Goal: Check status: Check status

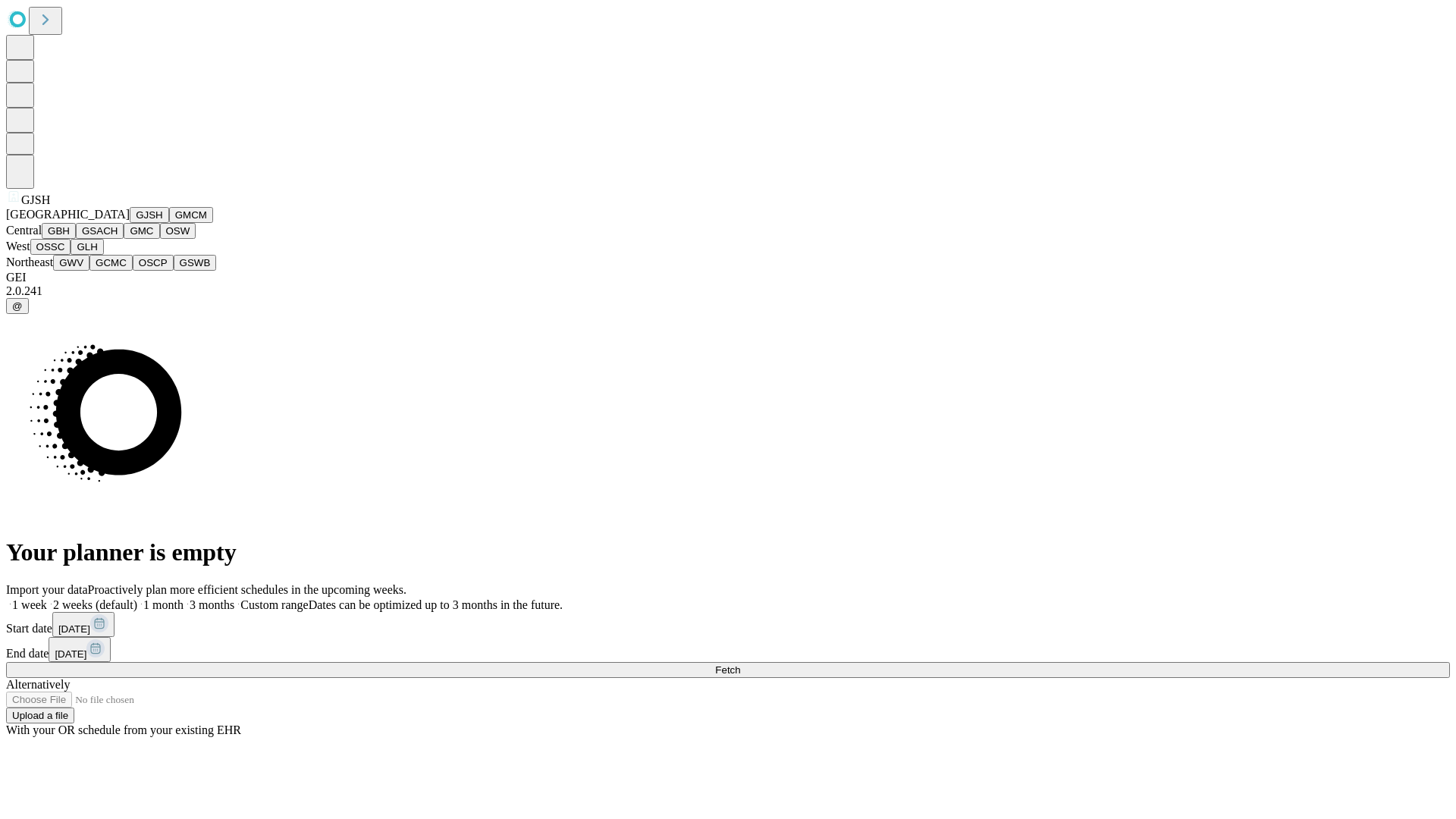
click at [130, 223] on button "GJSH" at bounding box center [149, 215] width 39 height 16
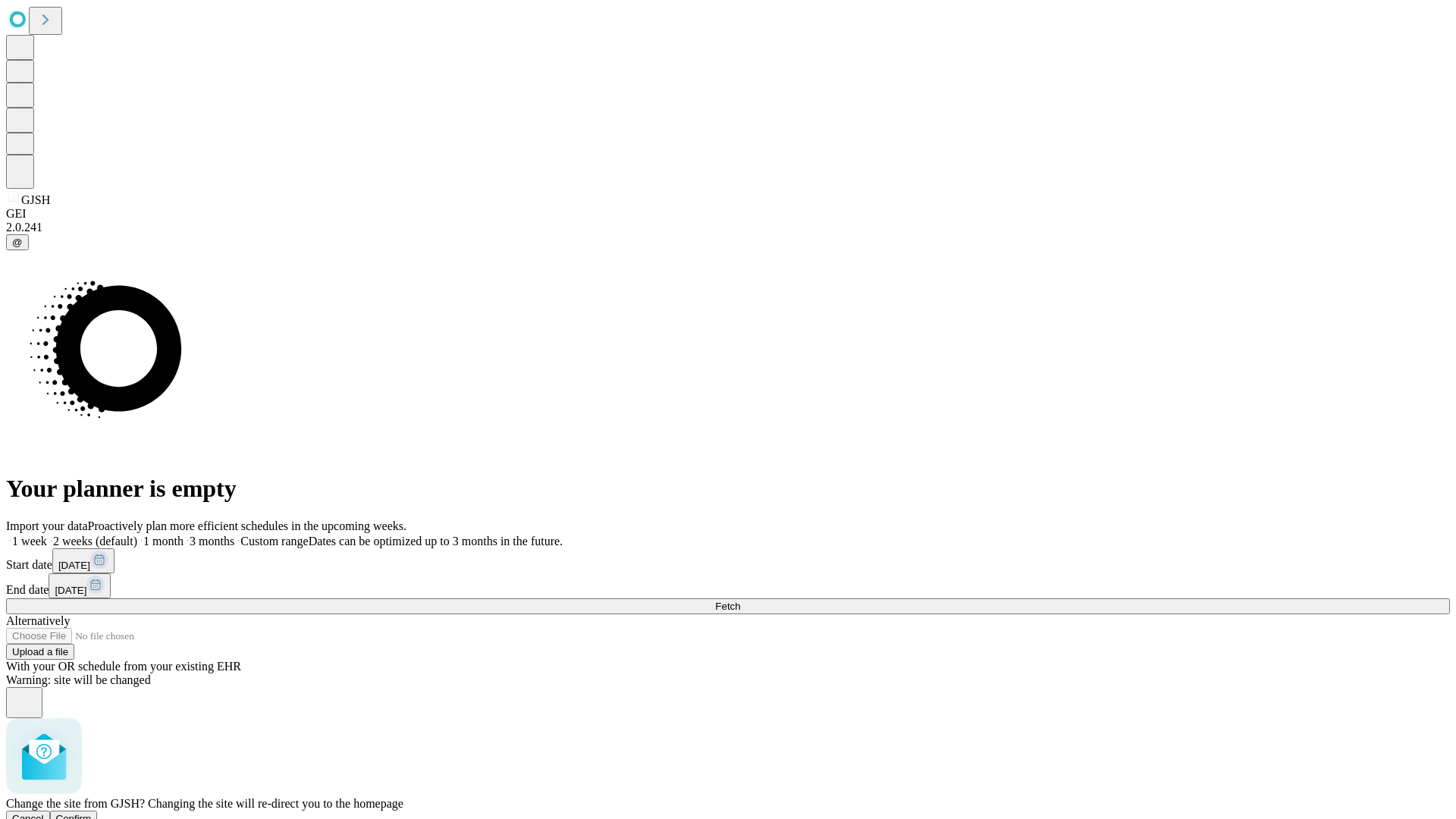
click at [91, 812] on span "Confirm" at bounding box center [74, 818] width 35 height 12
click at [137, 535] on label "2 weeks (default)" at bounding box center [92, 540] width 90 height 13
click at [740, 600] on span "Fetch" at bounding box center [727, 606] width 25 height 12
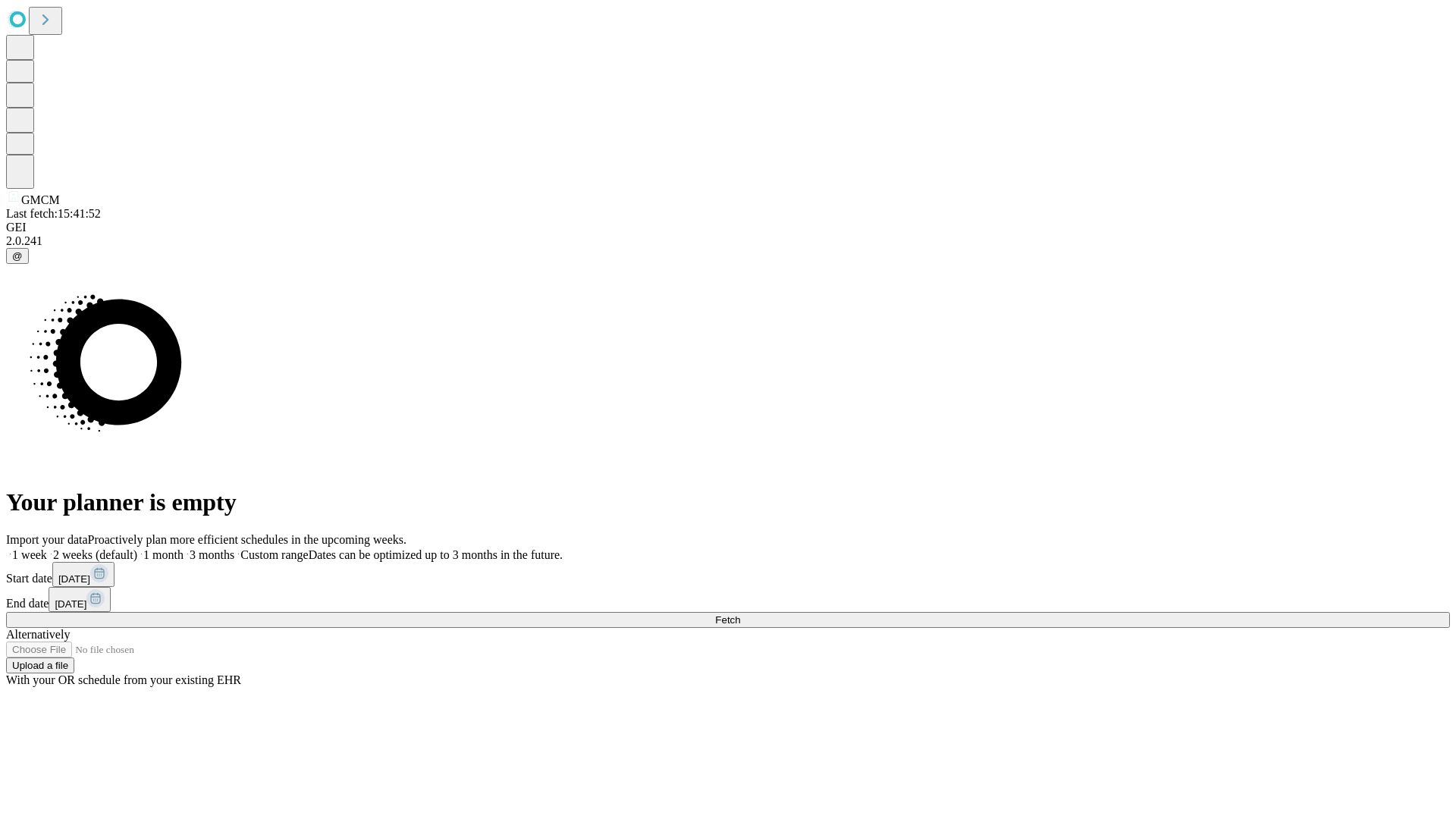
click at [137, 548] on label "2 weeks (default)" at bounding box center [92, 554] width 90 height 13
click at [740, 614] on span "Fetch" at bounding box center [727, 620] width 25 height 12
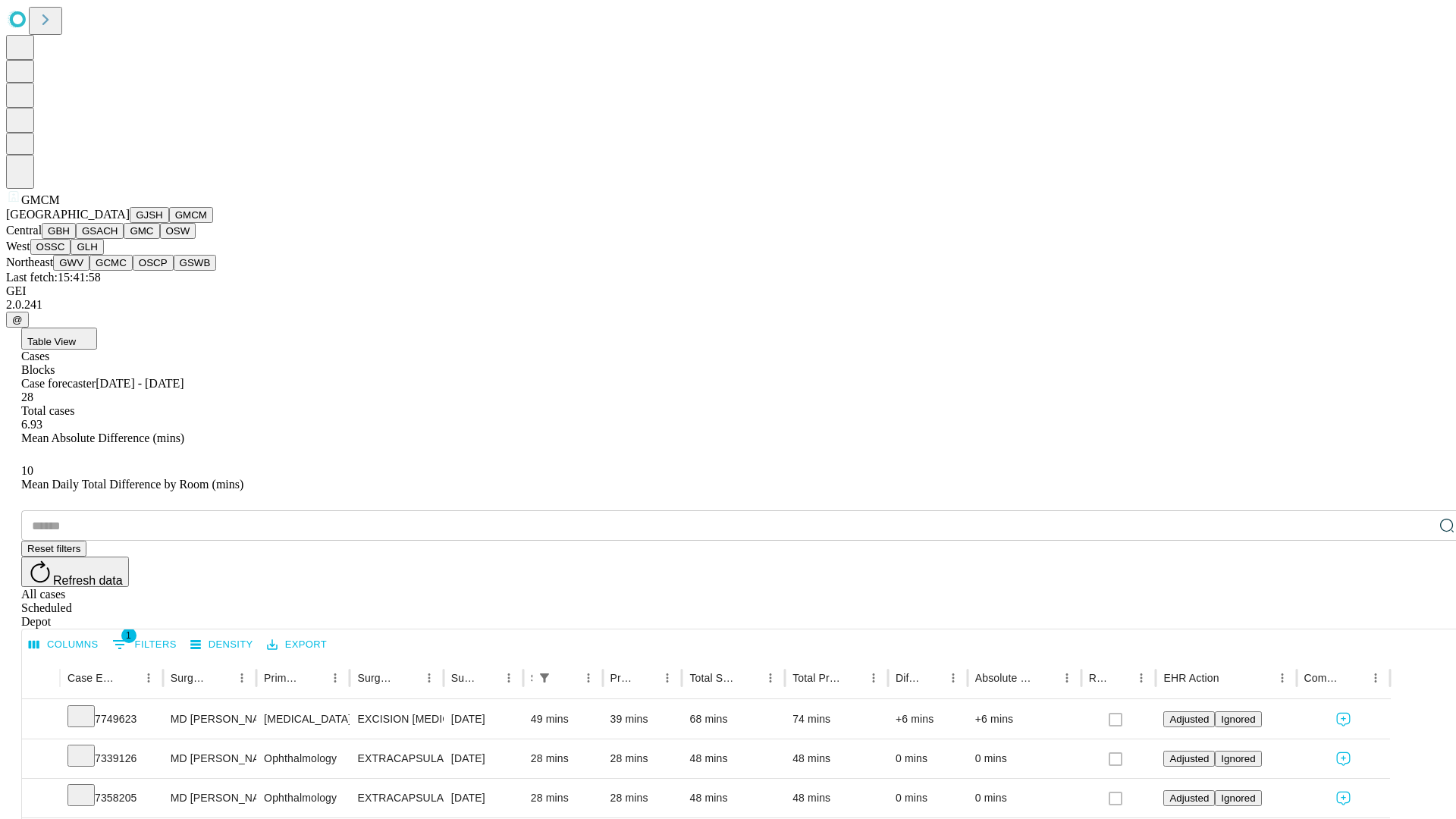
click at [76, 238] on button "GBH" at bounding box center [58, 230] width 34 height 16
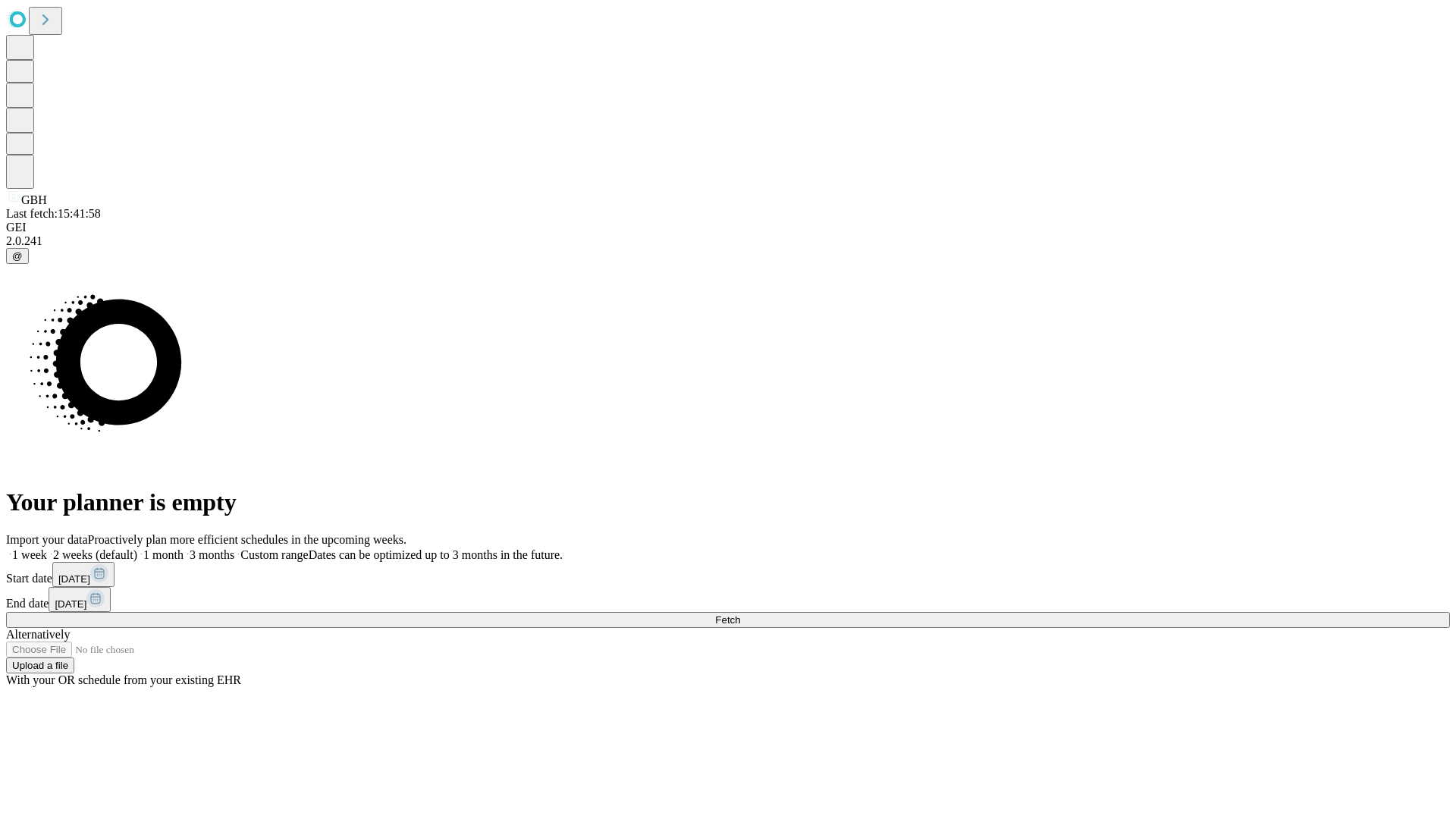
click at [137, 548] on label "2 weeks (default)" at bounding box center [92, 554] width 90 height 13
click at [740, 614] on span "Fetch" at bounding box center [727, 620] width 25 height 12
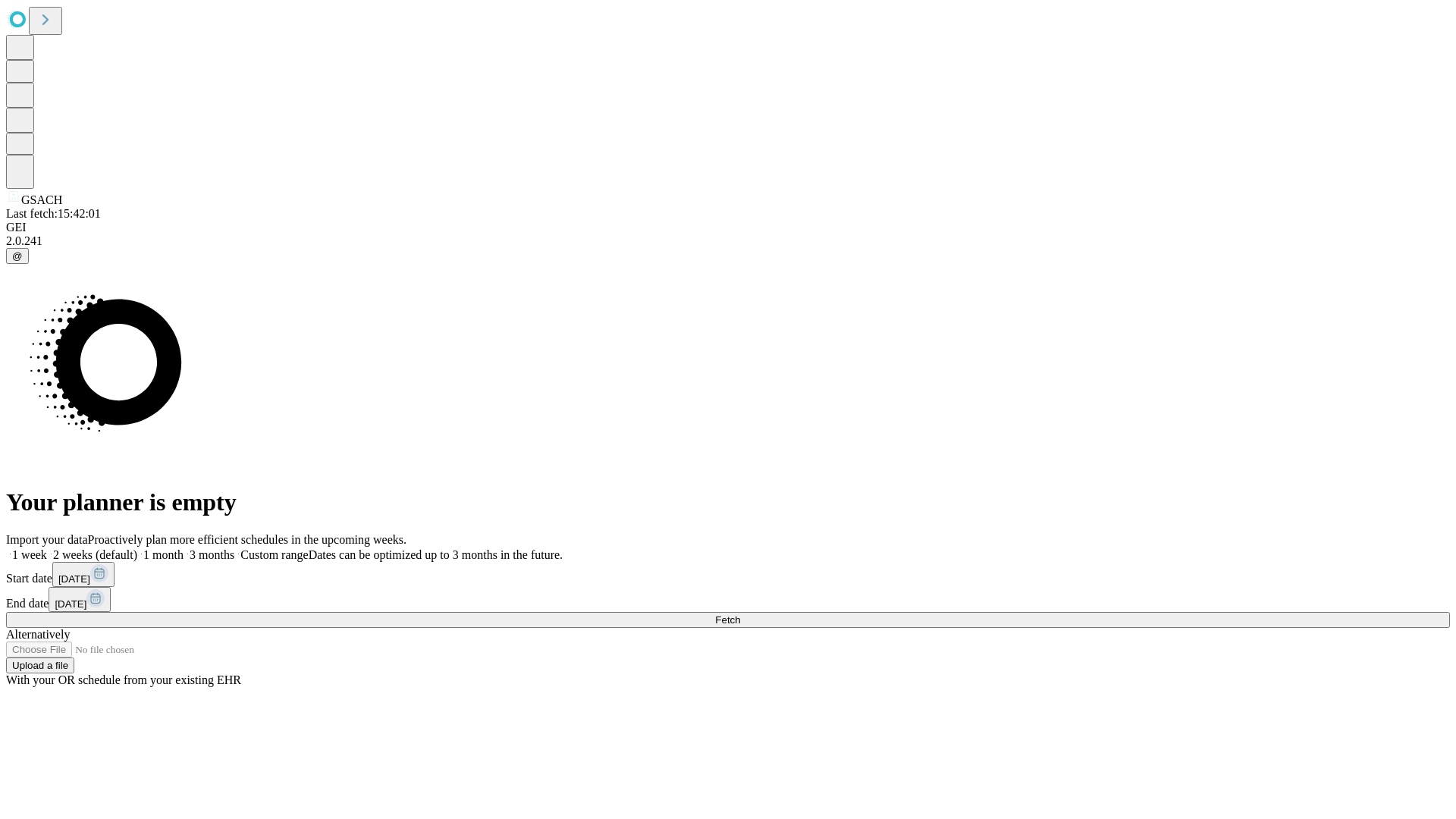
click at [137, 548] on label "2 weeks (default)" at bounding box center [92, 554] width 90 height 13
click at [740, 614] on span "Fetch" at bounding box center [727, 620] width 25 height 12
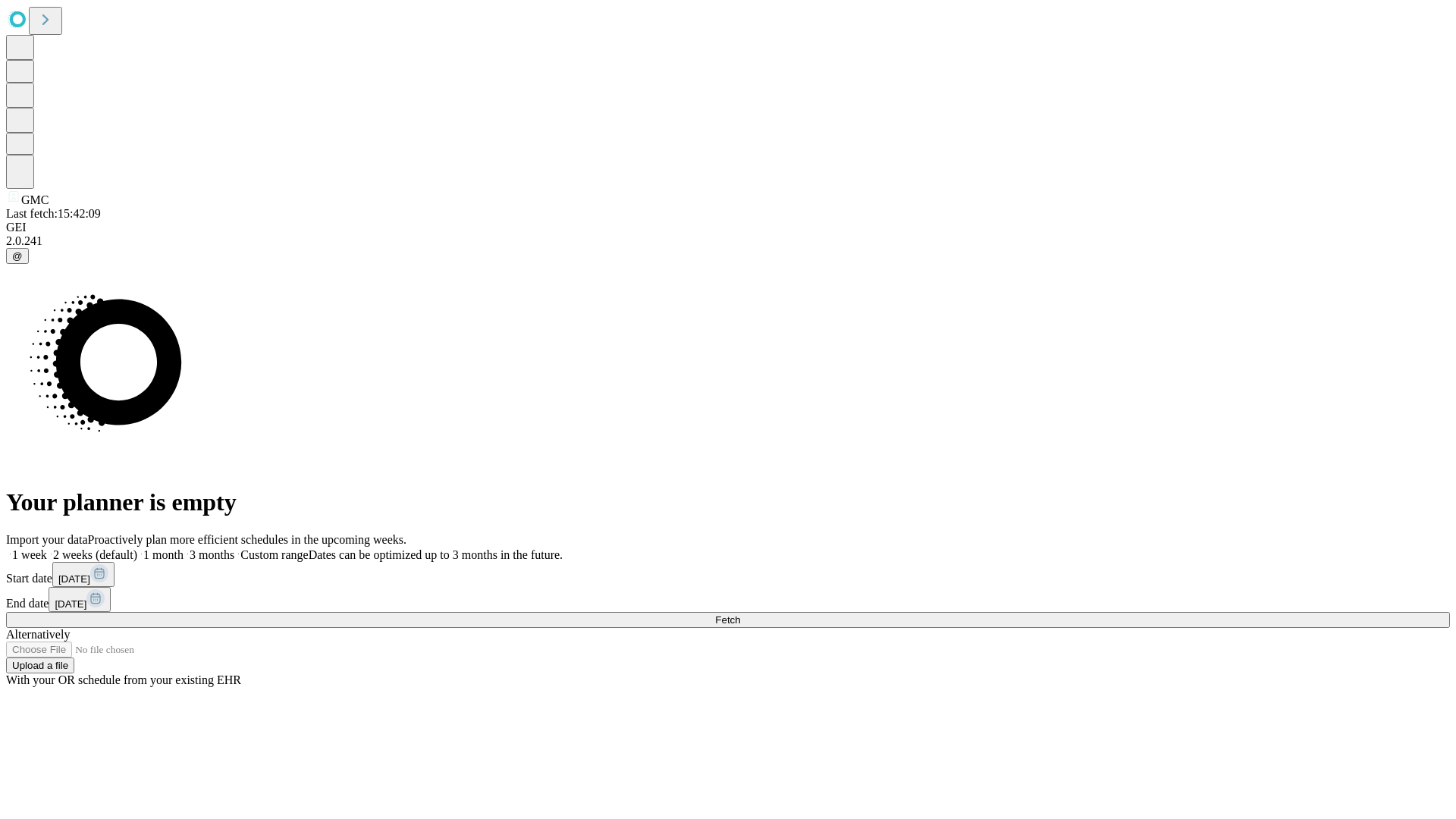
click at [137, 548] on label "2 weeks (default)" at bounding box center [92, 554] width 90 height 13
click at [740, 614] on span "Fetch" at bounding box center [727, 620] width 25 height 12
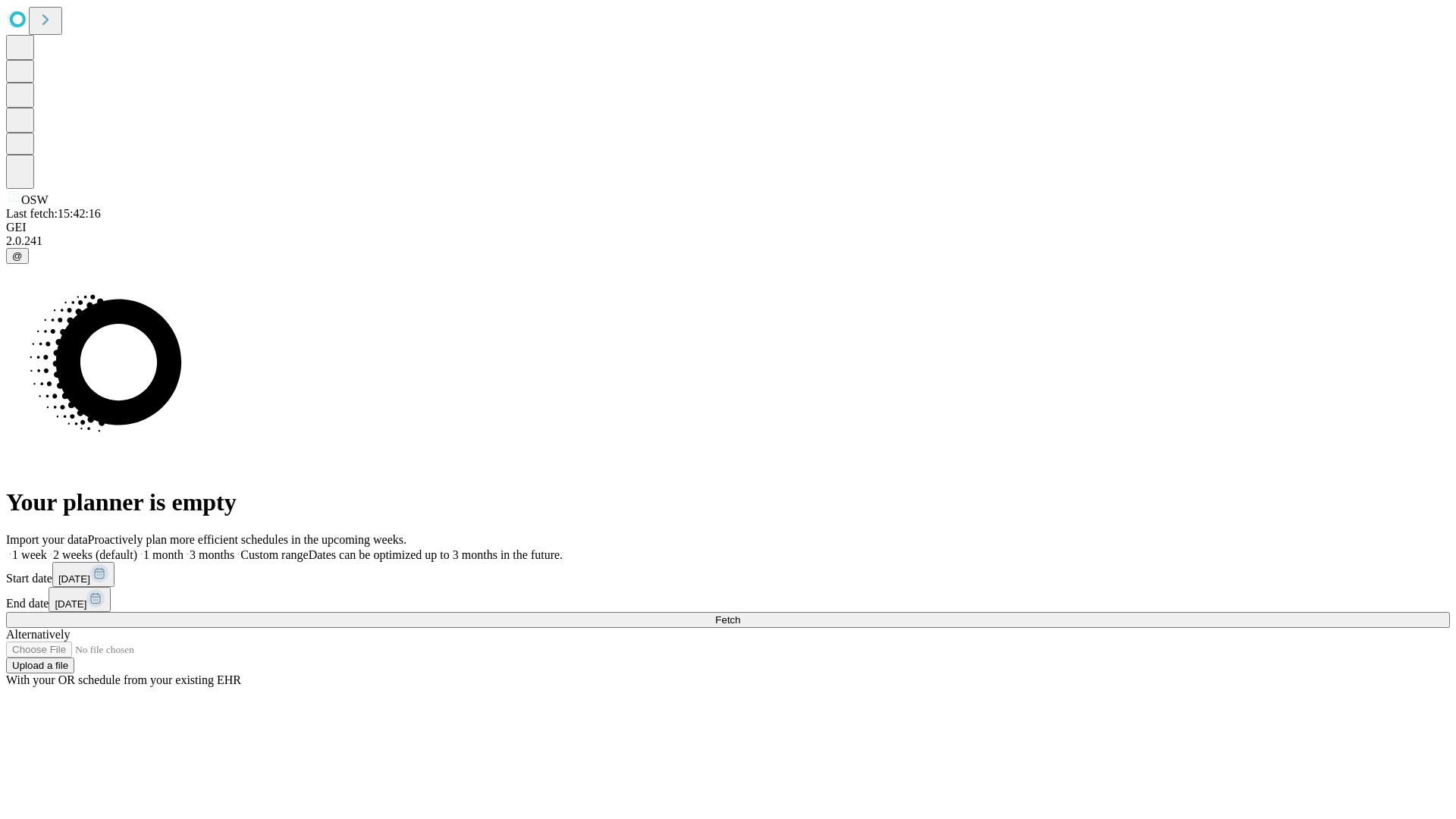
click at [137, 548] on label "2 weeks (default)" at bounding box center [92, 554] width 90 height 13
click at [740, 614] on span "Fetch" at bounding box center [727, 620] width 25 height 12
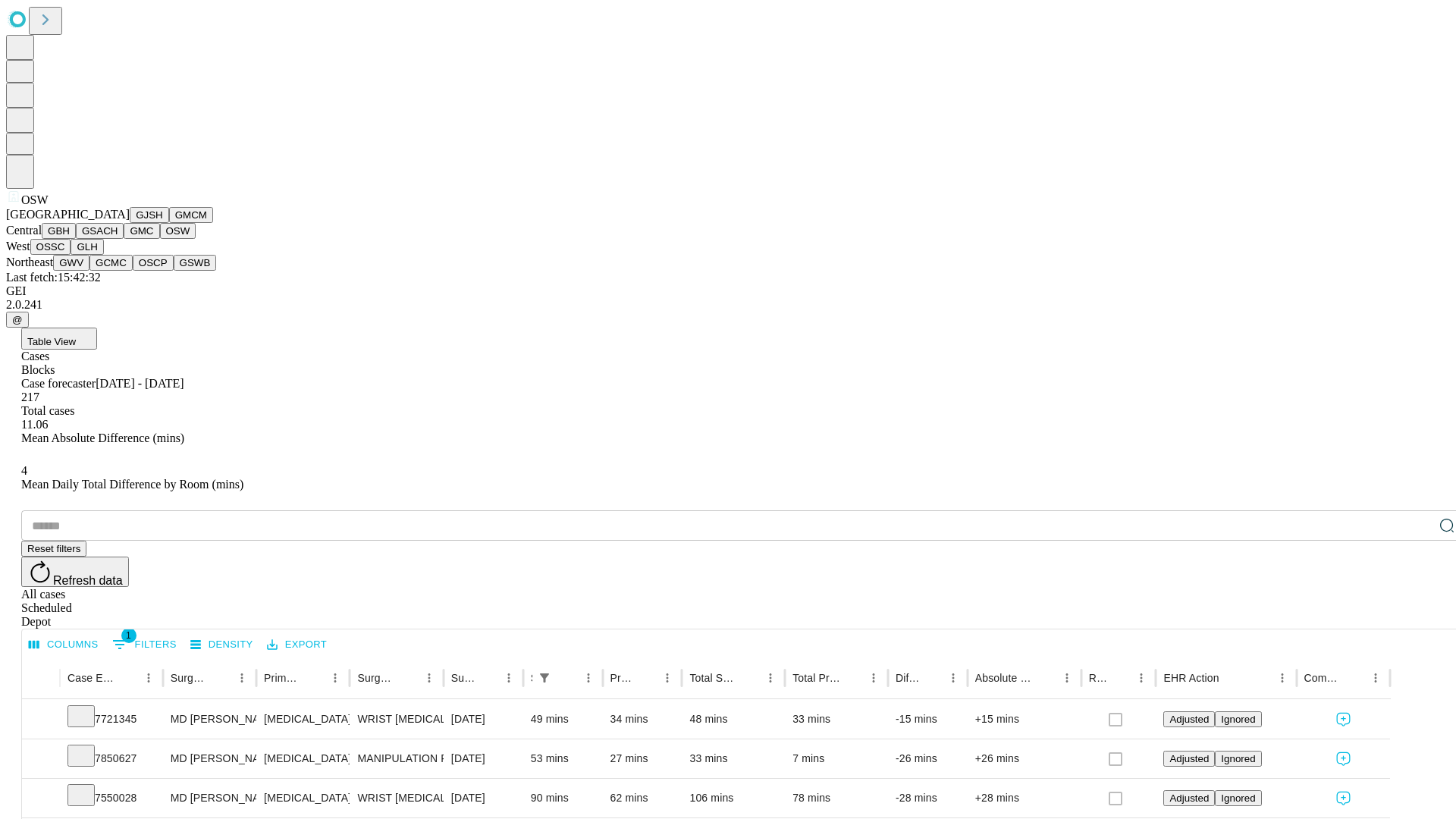
click at [72, 255] on button "OSSC" at bounding box center [51, 246] width 41 height 16
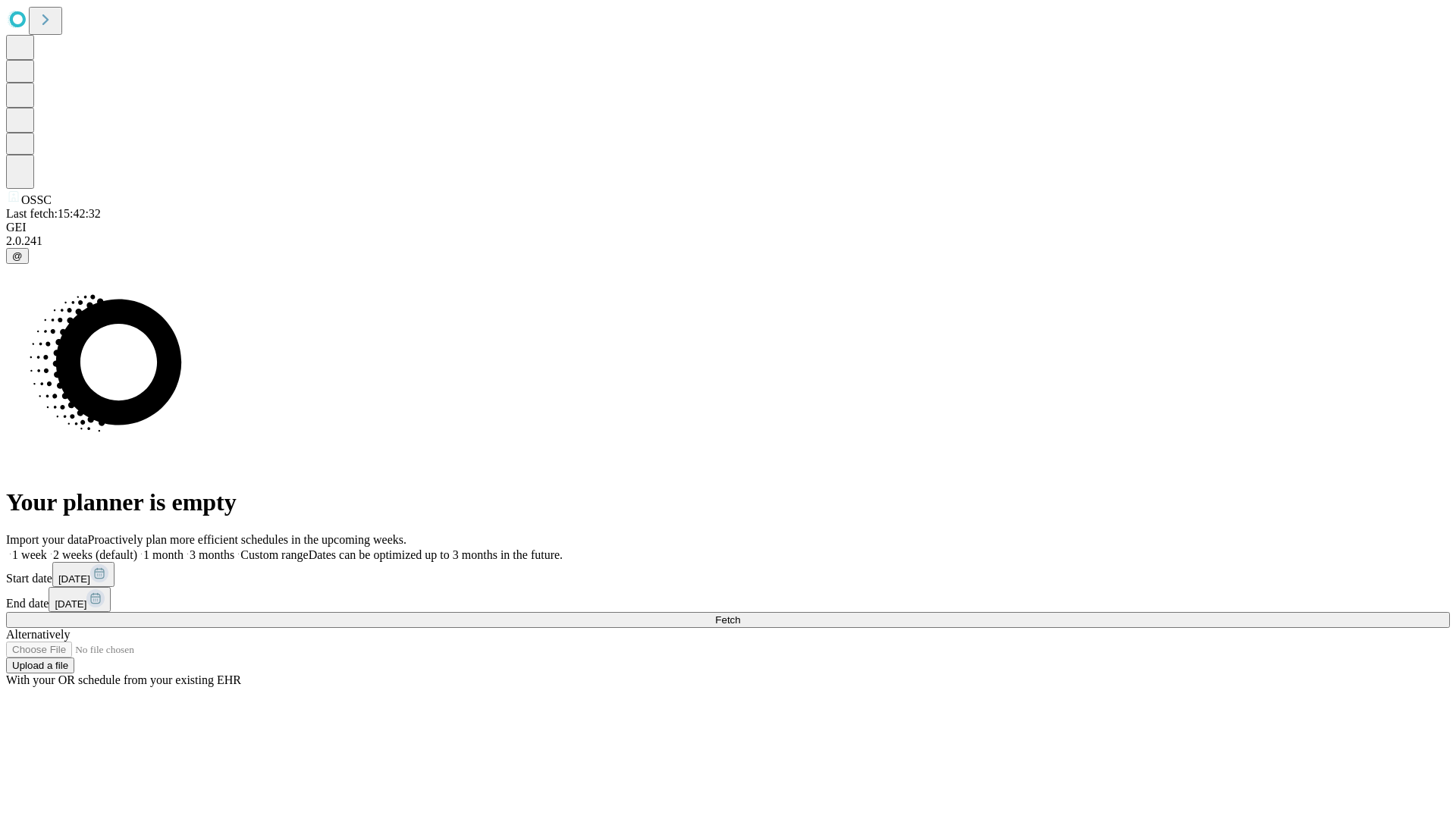
click at [137, 548] on label "2 weeks (default)" at bounding box center [92, 554] width 90 height 13
click at [740, 614] on span "Fetch" at bounding box center [727, 620] width 25 height 12
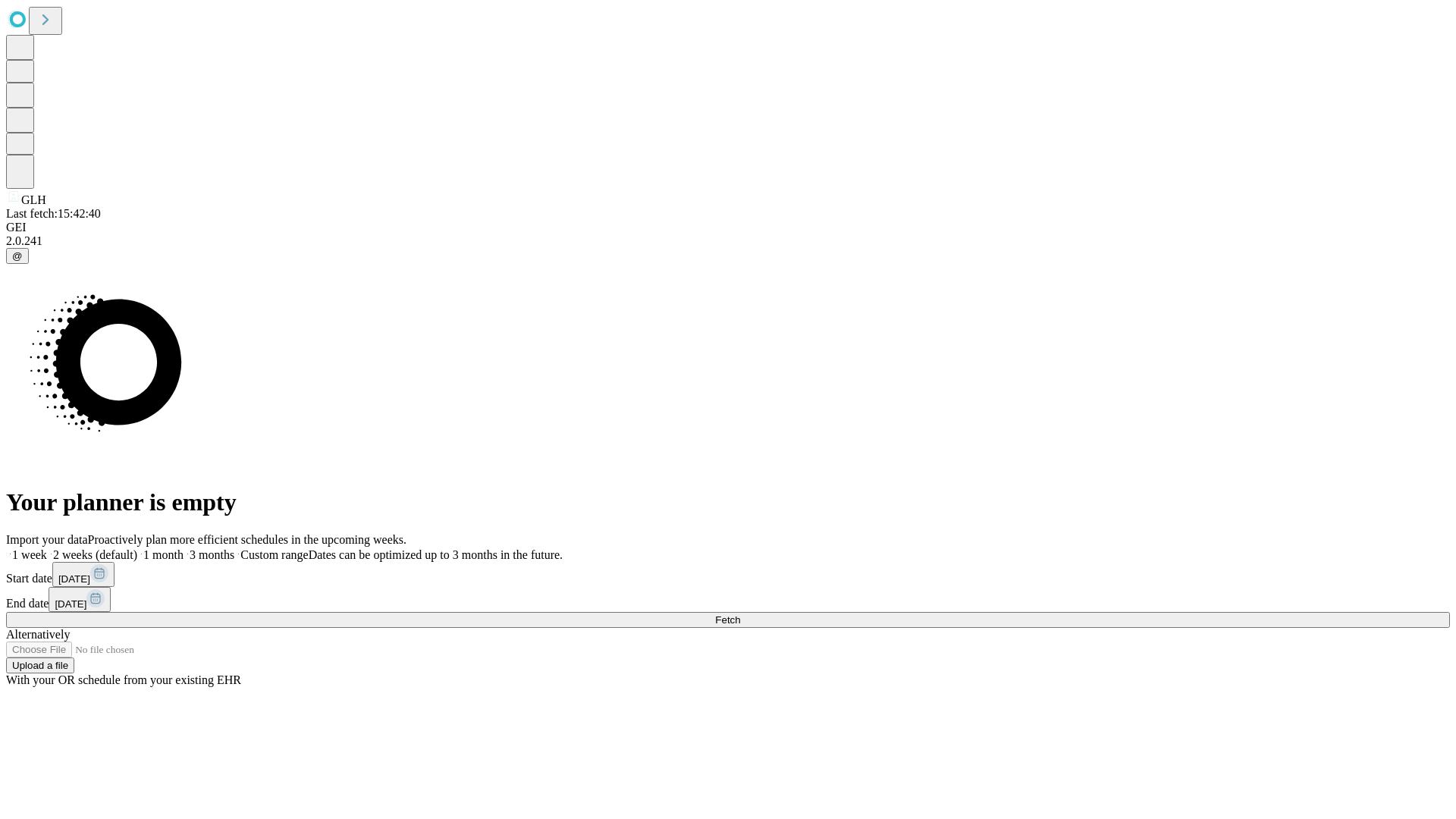
click at [740, 614] on span "Fetch" at bounding box center [727, 620] width 25 height 12
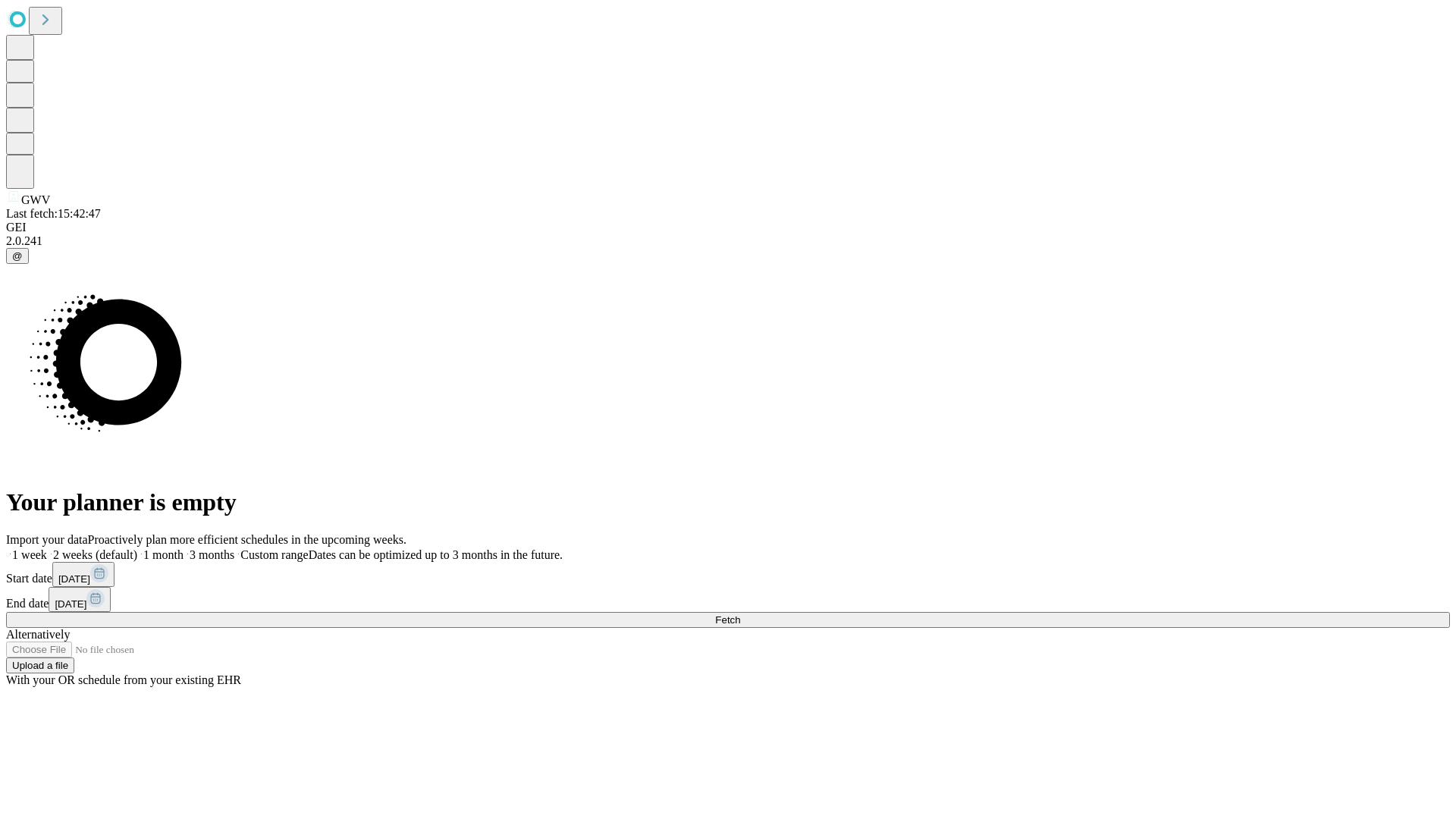
click at [137, 548] on label "2 weeks (default)" at bounding box center [92, 554] width 90 height 13
click at [740, 614] on span "Fetch" at bounding box center [727, 620] width 25 height 12
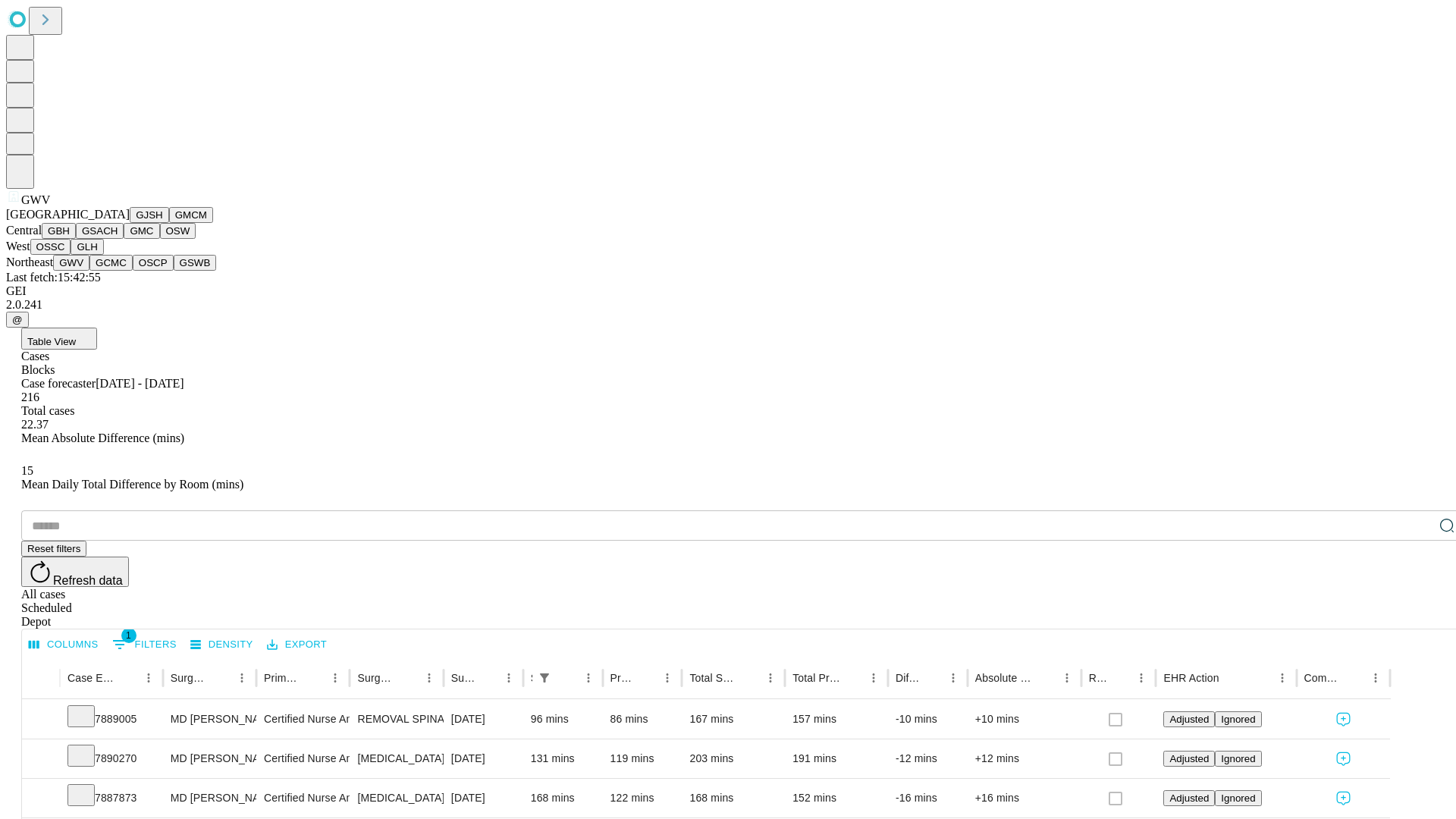
click at [118, 271] on button "GCMC" at bounding box center [111, 263] width 43 height 16
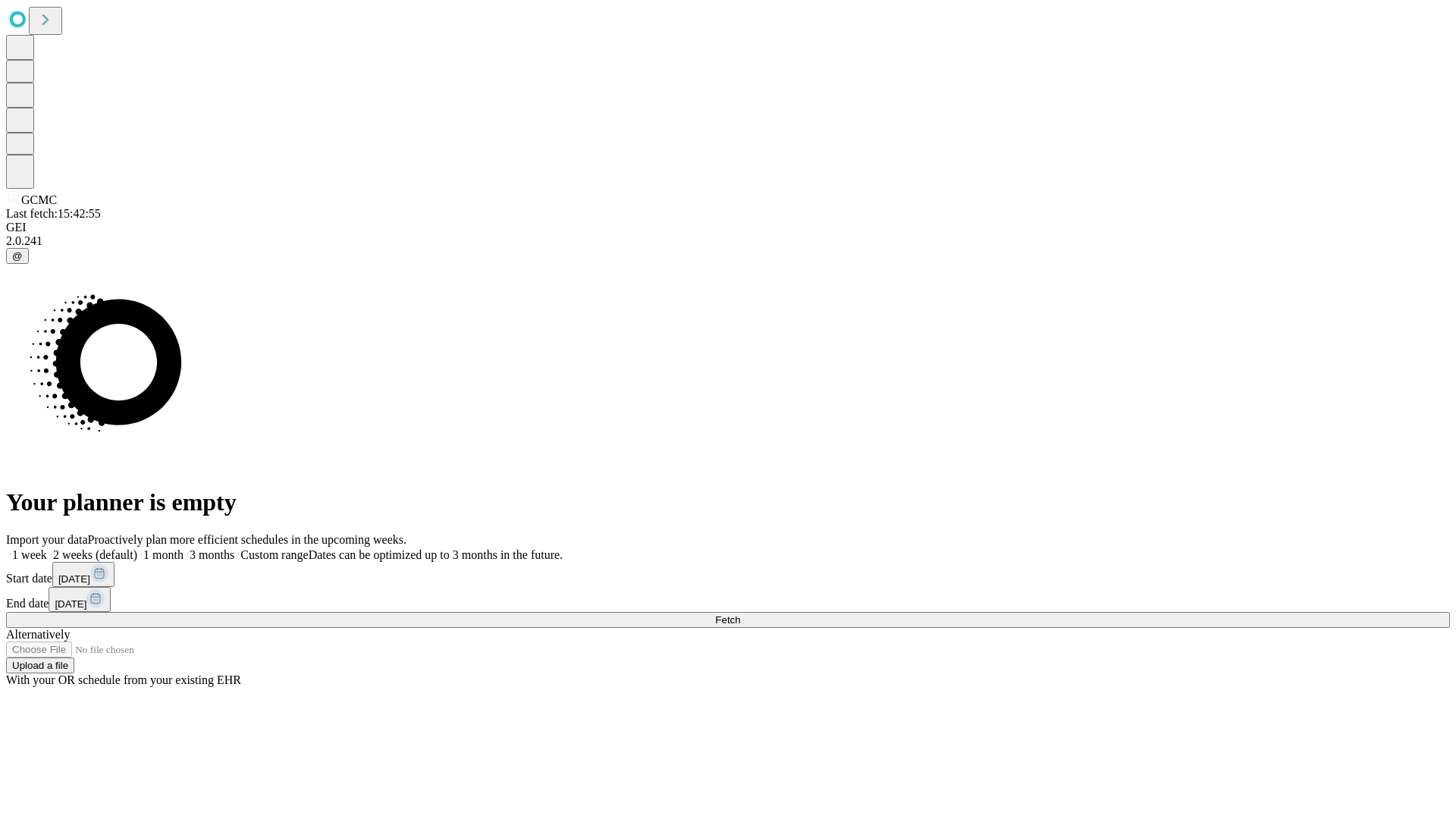
click at [137, 548] on label "2 weeks (default)" at bounding box center [92, 554] width 90 height 13
click at [740, 614] on span "Fetch" at bounding box center [727, 620] width 25 height 12
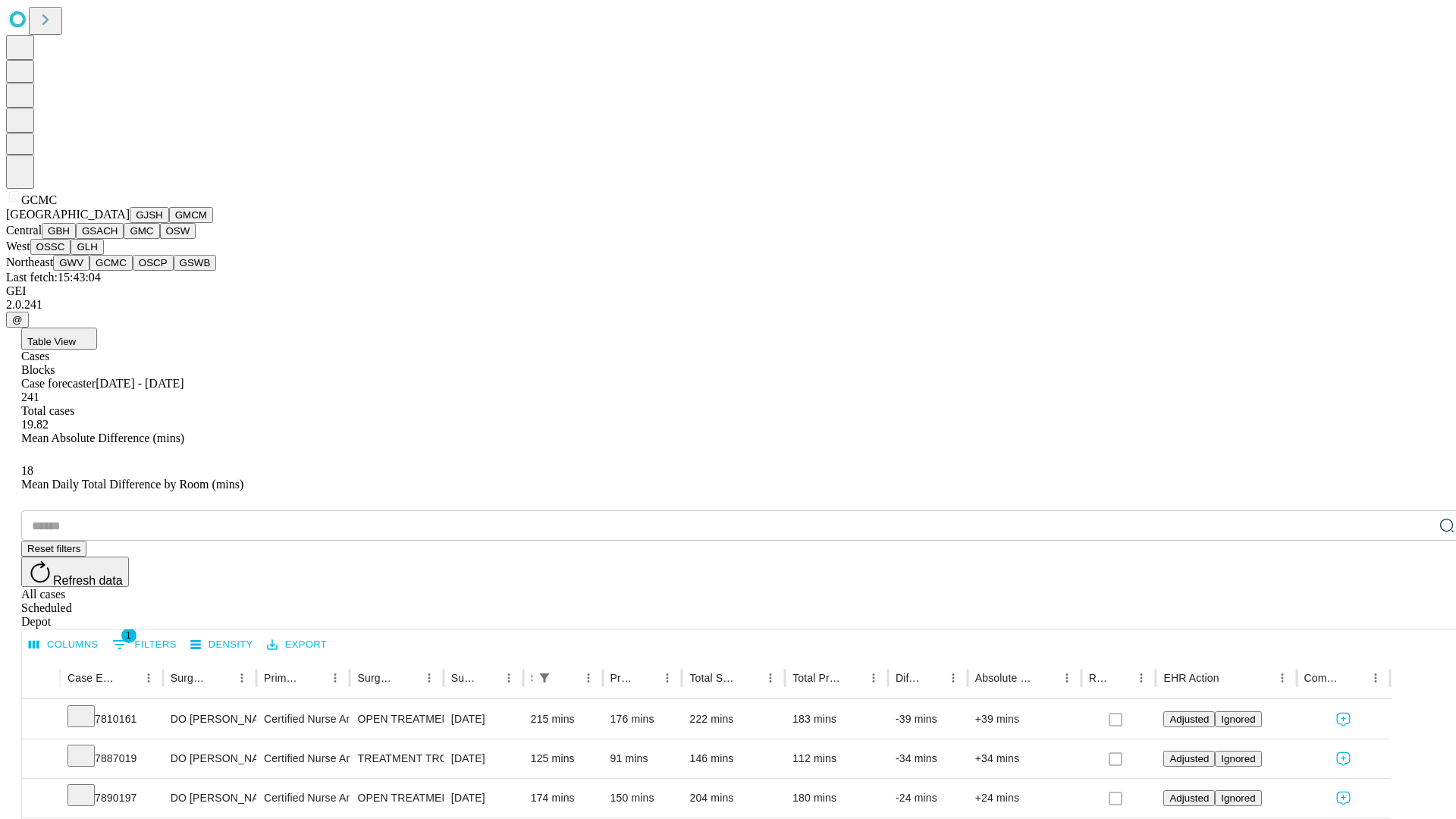
click at [132, 271] on button "OSCP" at bounding box center [153, 263] width 41 height 16
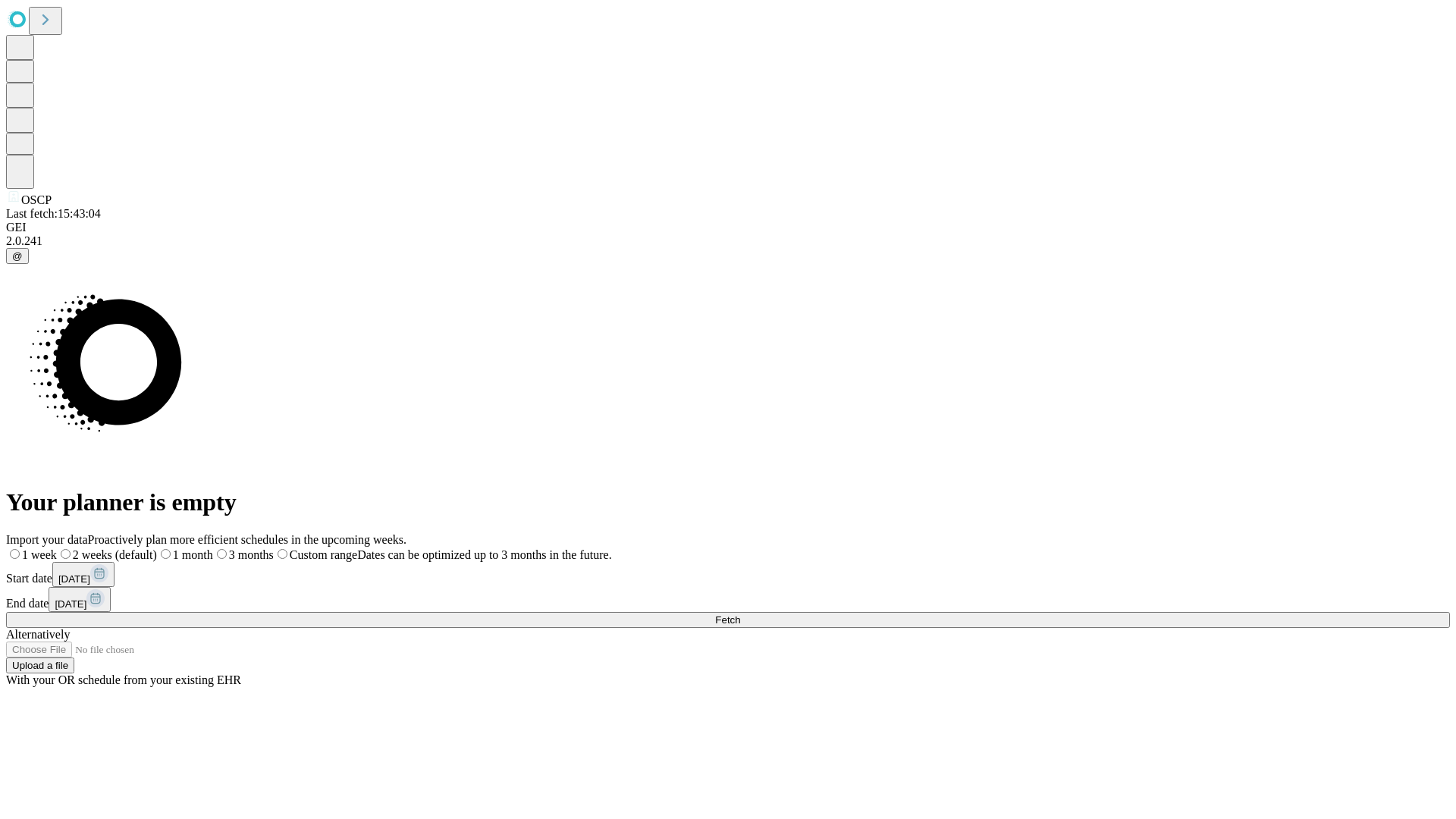
click at [740, 614] on span "Fetch" at bounding box center [727, 620] width 25 height 12
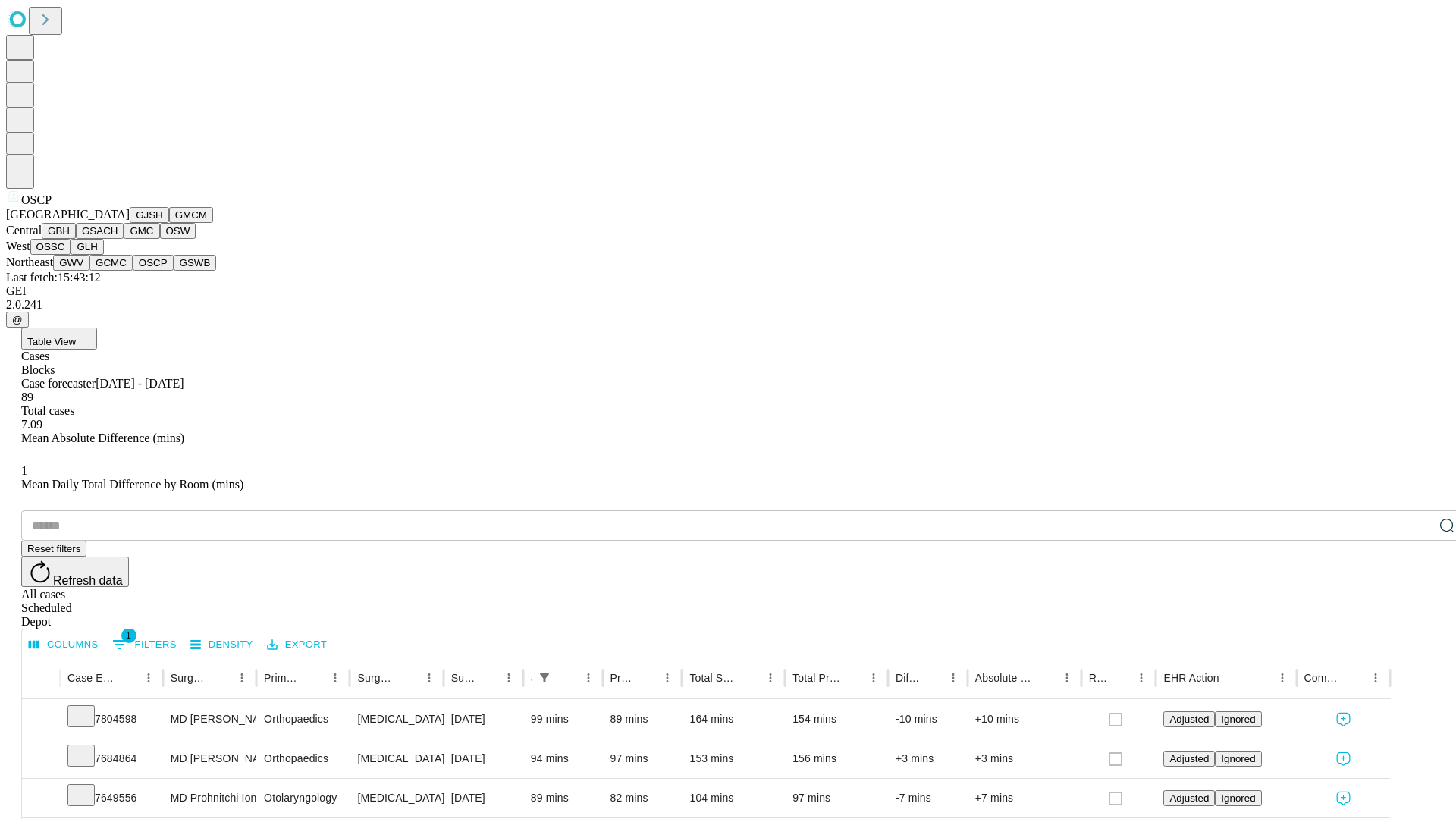
click at [174, 271] on button "GSWB" at bounding box center [195, 263] width 43 height 16
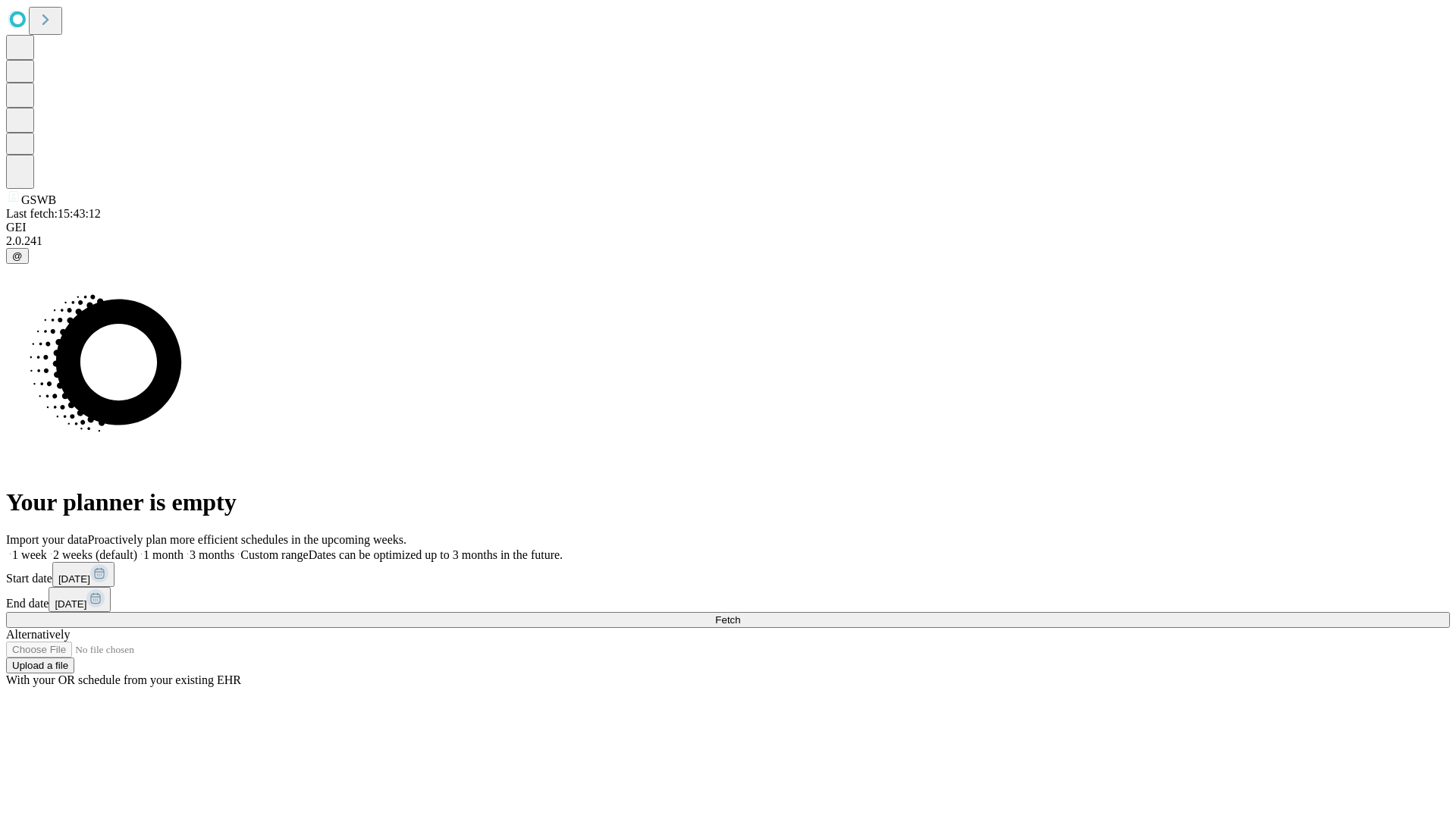
click at [137, 548] on label "2 weeks (default)" at bounding box center [92, 554] width 90 height 13
click at [740, 614] on span "Fetch" at bounding box center [727, 620] width 25 height 12
